Goal: Task Accomplishment & Management: Use online tool/utility

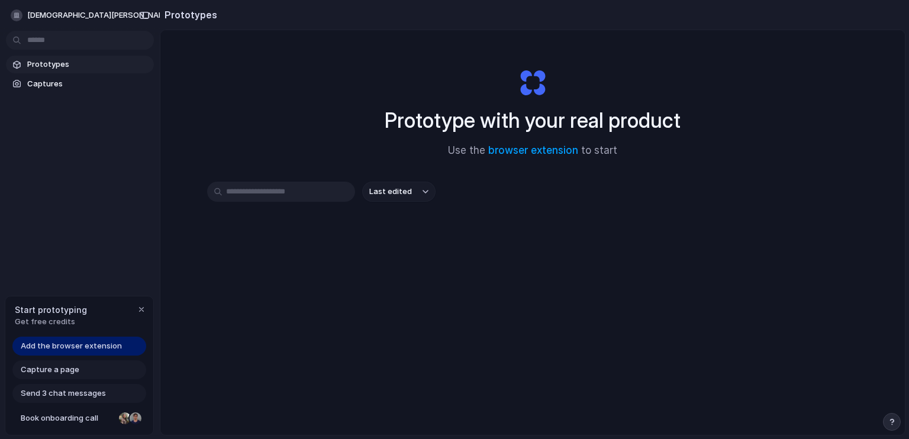
click at [384, 191] on span "Last edited" at bounding box center [390, 192] width 43 height 12
click at [384, 191] on div "Last edited Last created Alphabetical" at bounding box center [454, 219] width 909 height 439
click at [72, 67] on span "Prototypes" at bounding box center [88, 65] width 122 height 12
click at [304, 196] on input "text" at bounding box center [281, 192] width 148 height 20
click at [88, 40] on body "[PERSON_NAME]---0670 Prototypes Captures Start prototyping Get free credits Add…" at bounding box center [454, 219] width 909 height 439
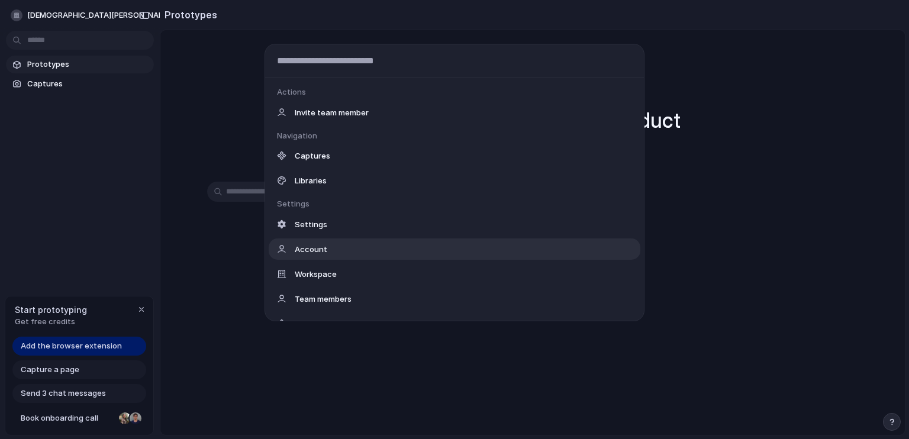
click at [70, 176] on div "Actions Invite team member Navigation Captures Libraries Settings Settings Acco…" at bounding box center [454, 219] width 909 height 439
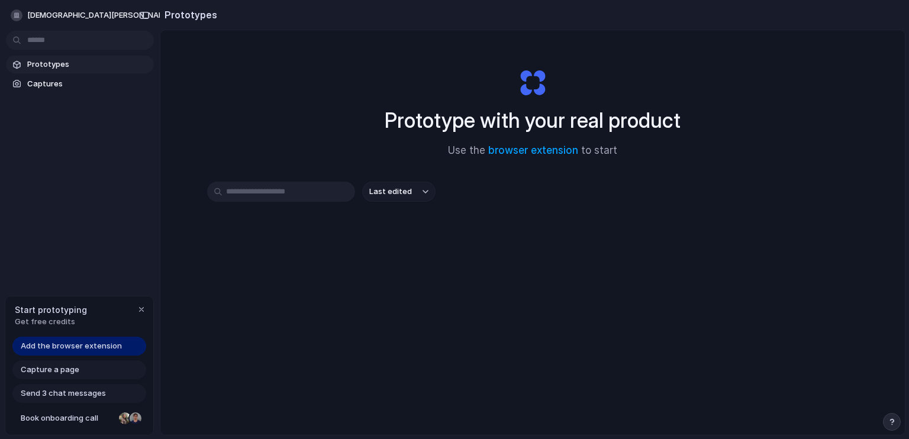
click at [82, 349] on span "Add the browser extension" at bounding box center [71, 346] width 101 height 12
